Goal: Information Seeking & Learning: Learn about a topic

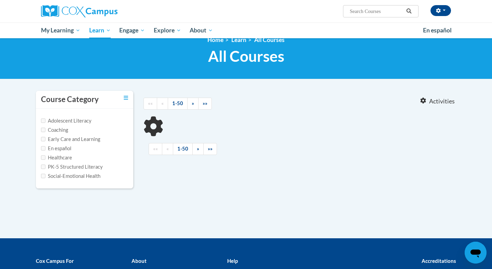
type input "bright from the start"
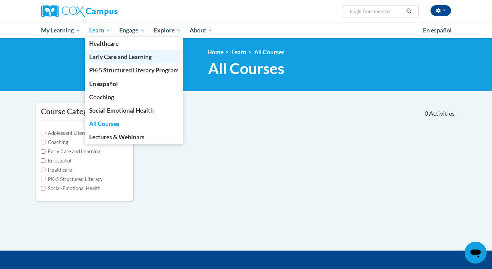
click at [105, 55] on span "Early Care and Learning" at bounding box center [120, 56] width 63 height 7
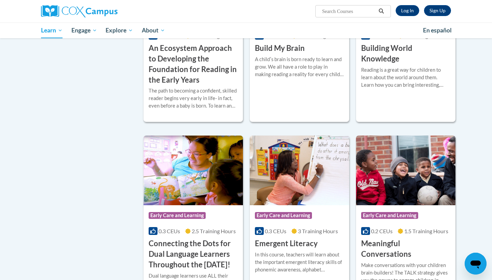
scroll to position [276, 0]
click at [281, 54] on h3 "Build My Brain" at bounding box center [280, 48] width 50 height 11
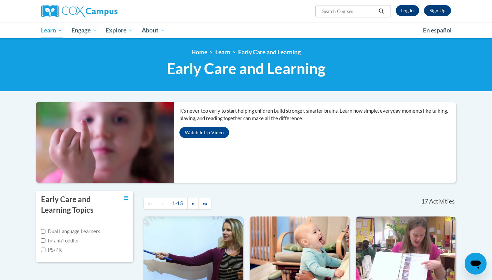
scroll to position [0, 0]
